Goal: Navigation & Orientation: Find specific page/section

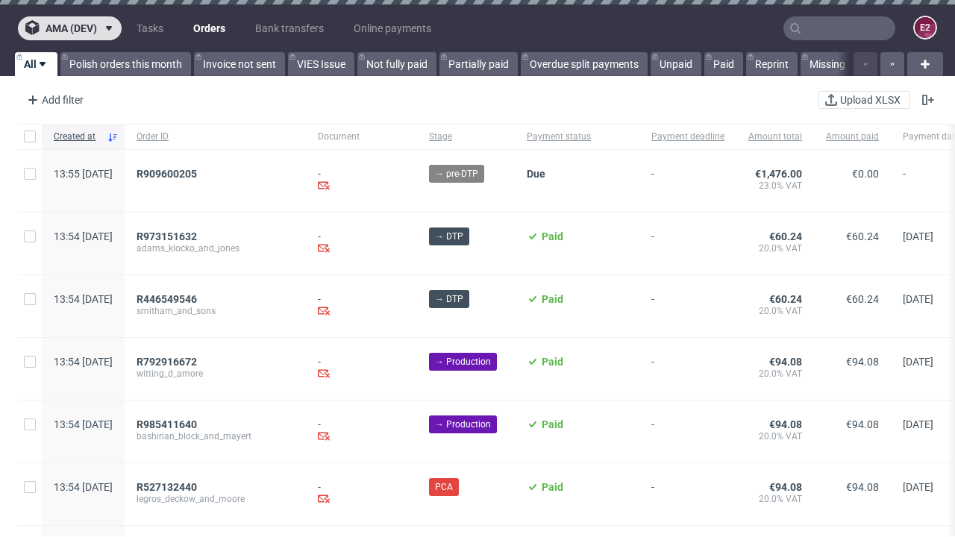
click at [69, 28] on span "ama (dev)" at bounding box center [71, 28] width 51 height 10
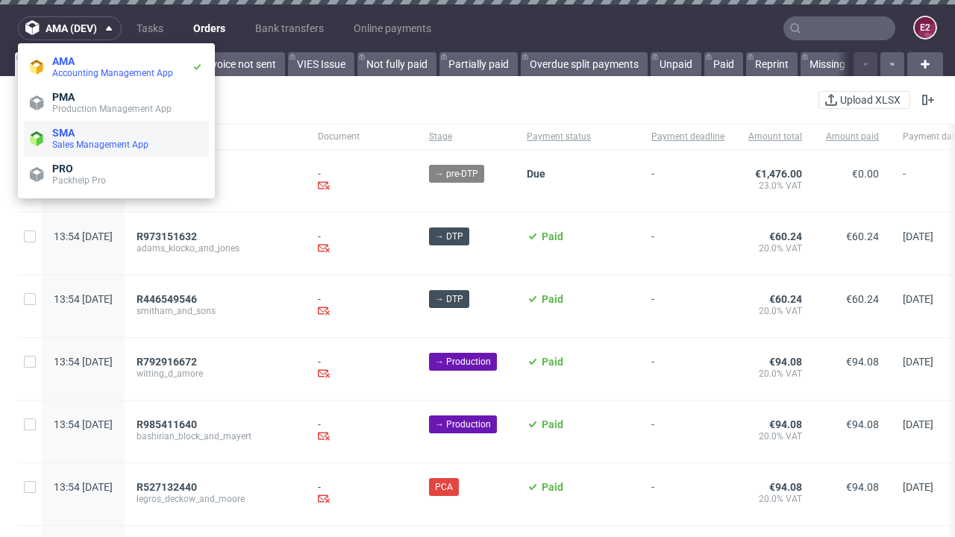
click at [116, 139] on span "Sales Management App" at bounding box center [127, 145] width 151 height 12
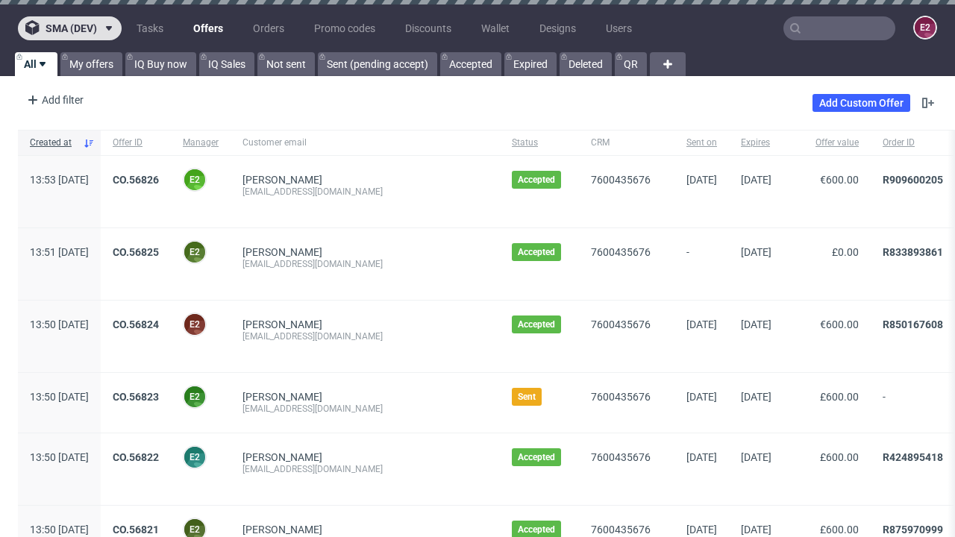
click at [69, 28] on span "sma (dev)" at bounding box center [71, 28] width 51 height 10
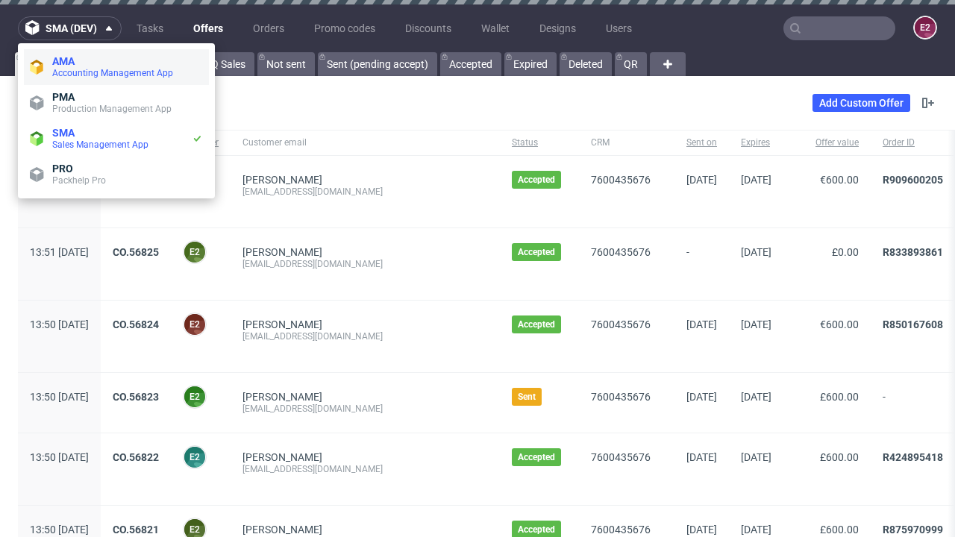
click at [116, 67] on span "Accounting Management App" at bounding box center [127, 73] width 151 height 12
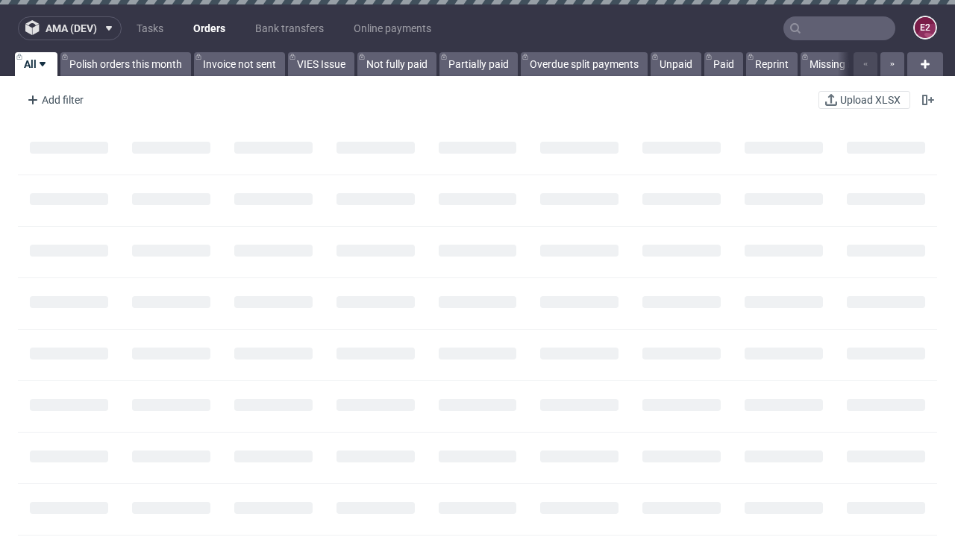
click at [69, 28] on span "ama (dev)" at bounding box center [71, 28] width 51 height 10
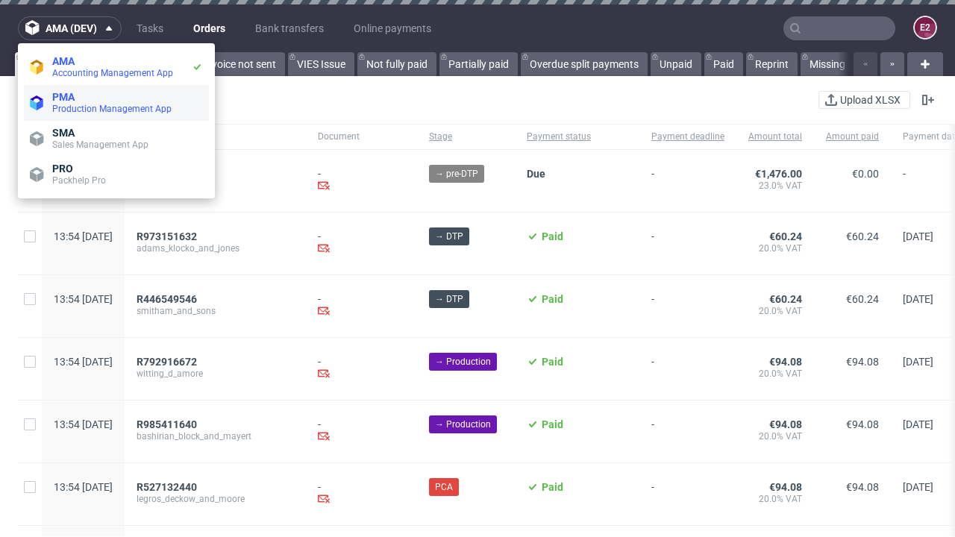
click at [116, 103] on span "Production Management App" at bounding box center [127, 109] width 151 height 12
